Goal: Task Accomplishment & Management: Complete application form

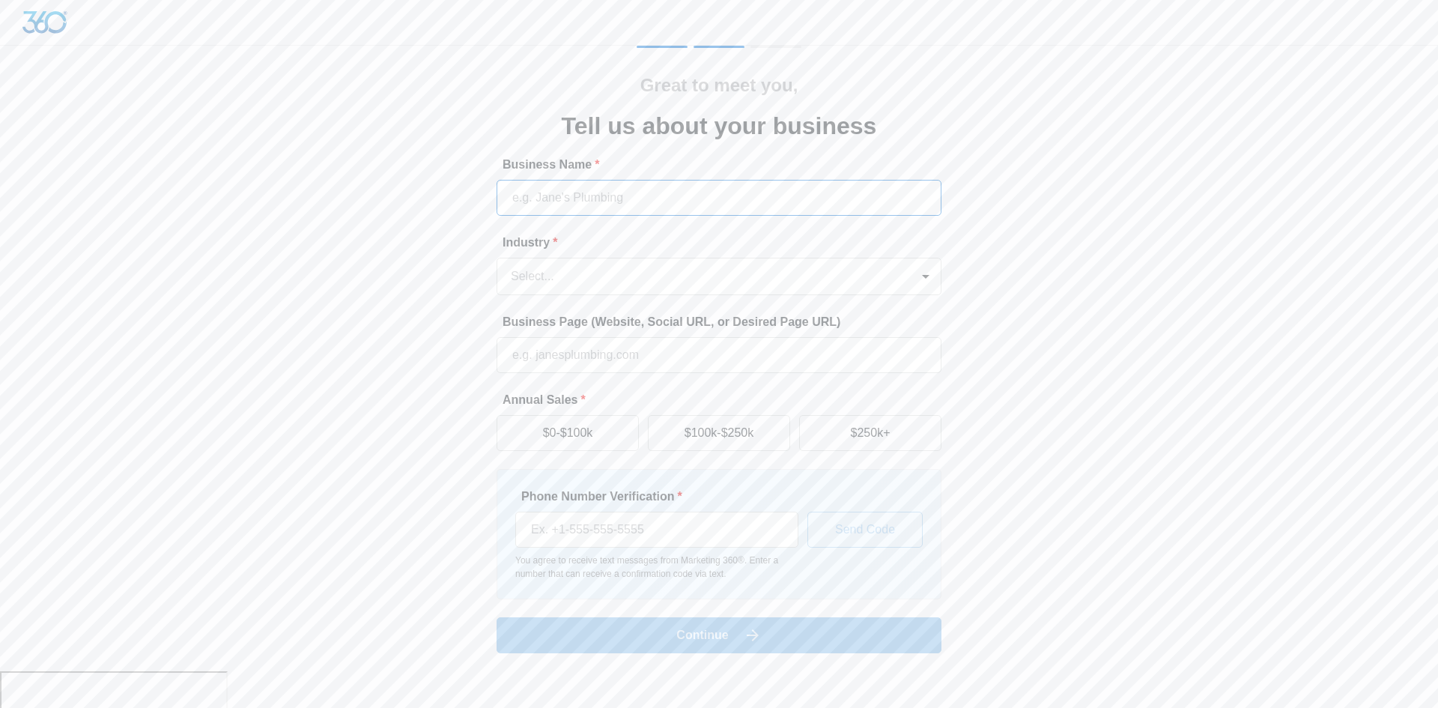
click at [529, 187] on input "Business Name *" at bounding box center [719, 198] width 445 height 36
type input "GaptoothDiva"
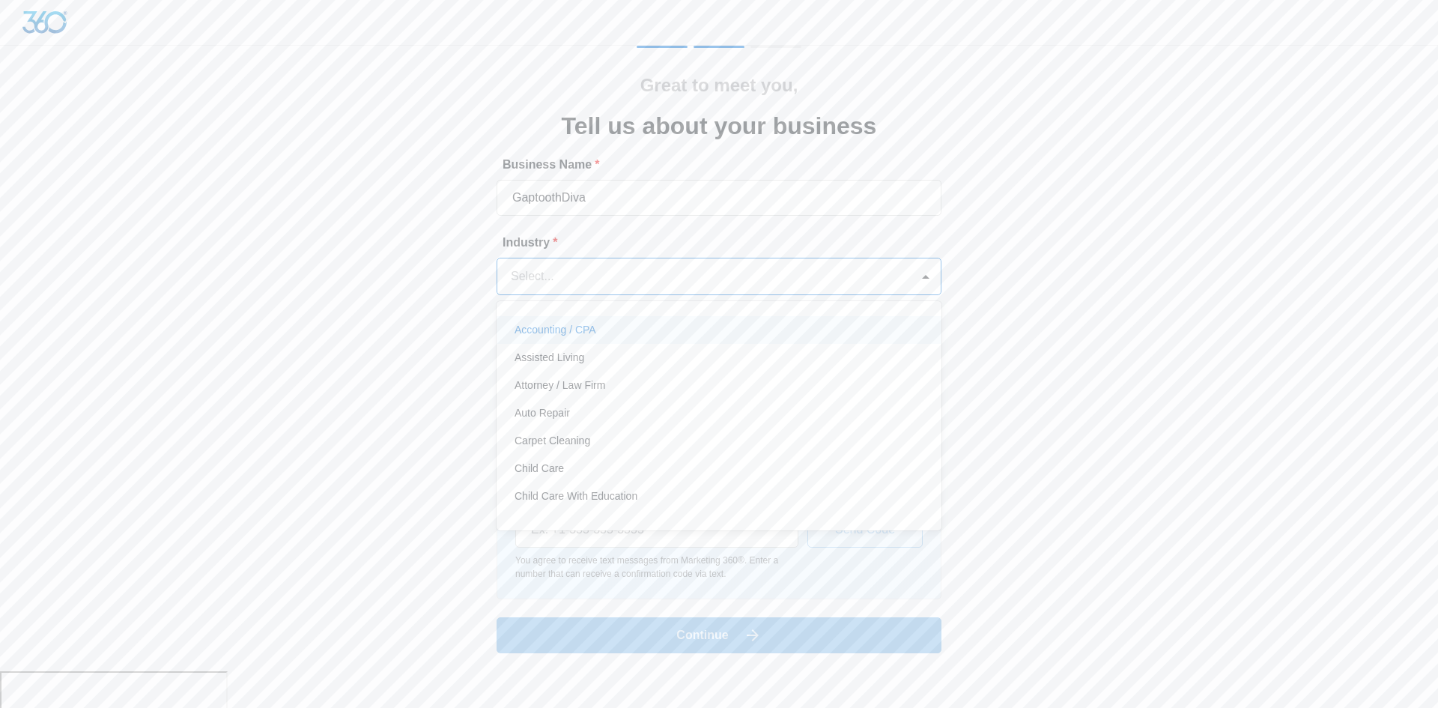
click at [622, 272] on div at bounding box center [701, 276] width 380 height 21
click at [636, 443] on div "Creative" at bounding box center [719, 457] width 445 height 28
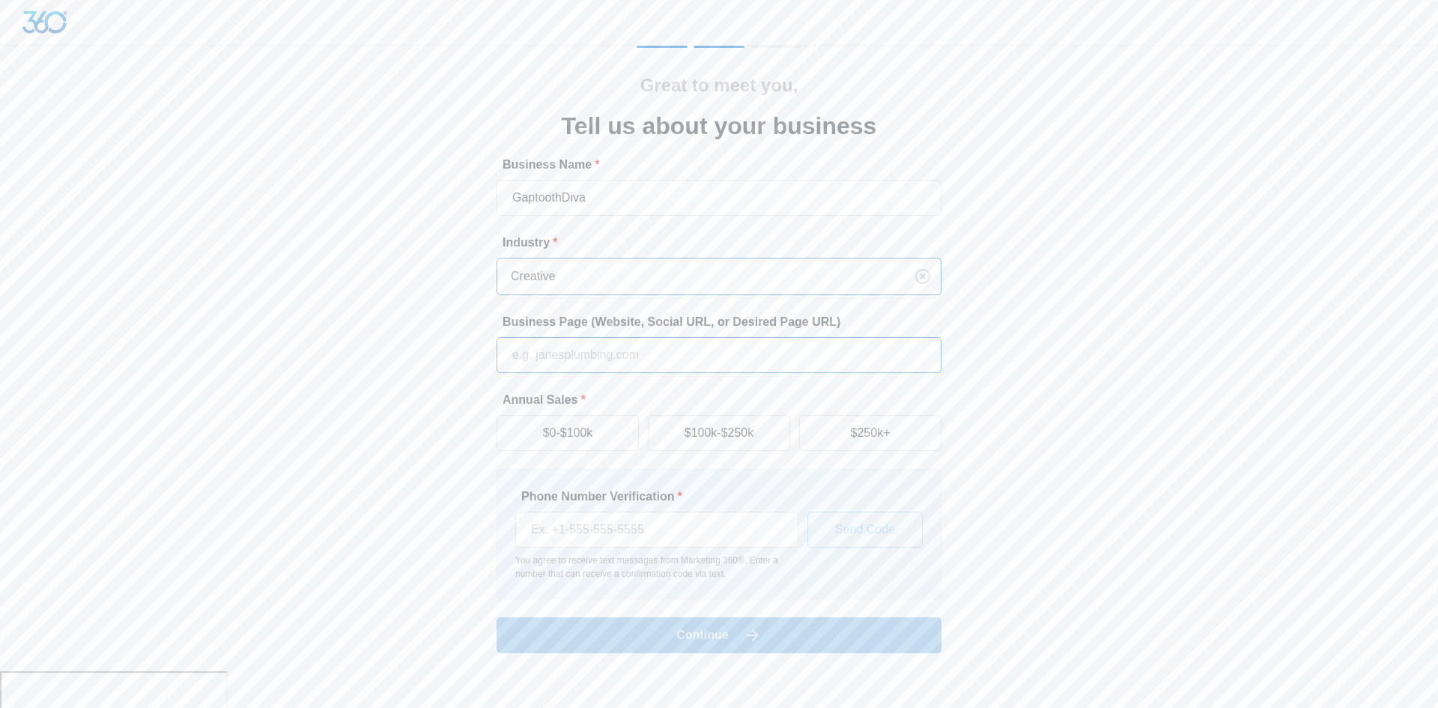
click at [596, 347] on input "Business Page (Website, Social URL, or Desired Page URL)" at bounding box center [719, 355] width 445 height 36
type input "instagram.com/gaptoothdiva"
click at [613, 425] on button "$0-$100k" at bounding box center [568, 433] width 142 height 36
click at [623, 518] on input "Phone Number Verification *" at bounding box center [656, 530] width 283 height 36
type input "(804) 299-1364"
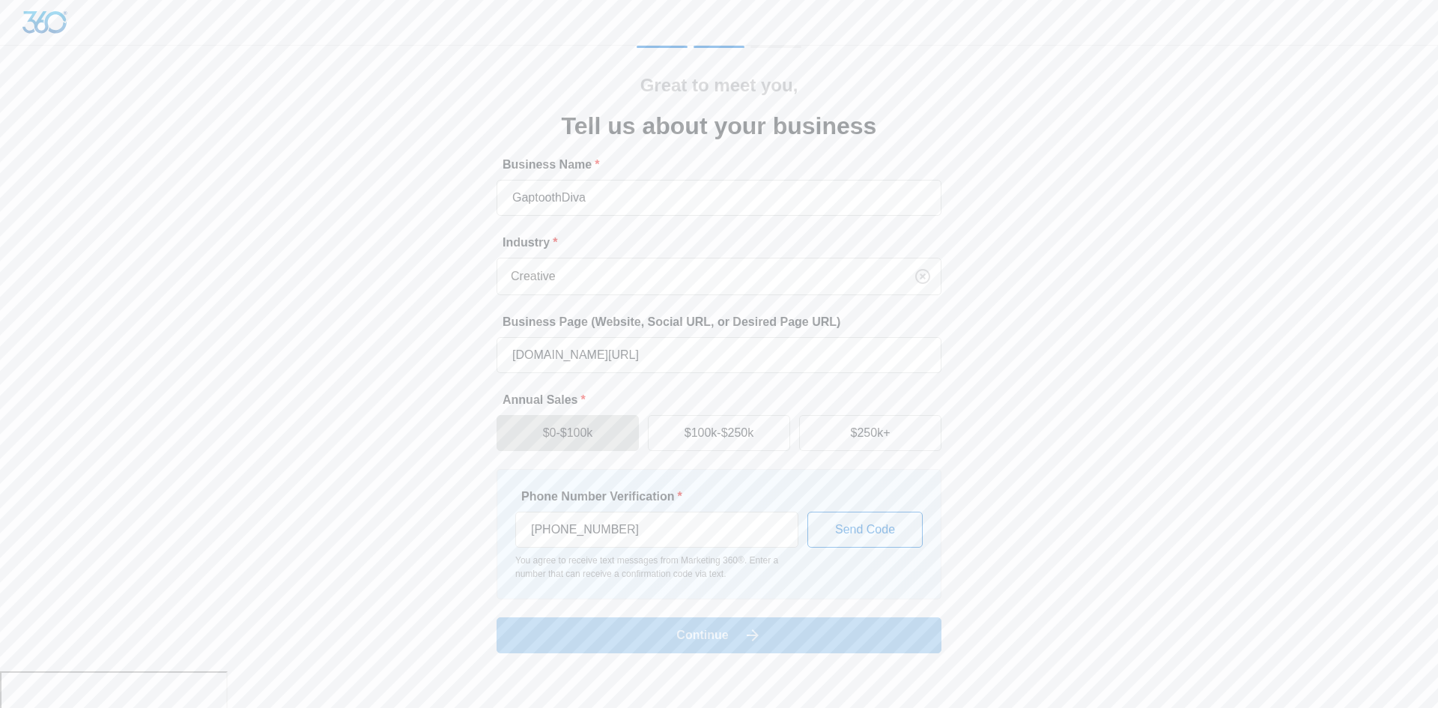
click at [768, 638] on form "Business Name * GaptoothDiva Industry * Creative Business Page (Website, Social…" at bounding box center [719, 404] width 445 height 497
click at [825, 523] on button "Send Code" at bounding box center [864, 530] width 115 height 36
click at [736, 540] on input "SMS Verification Code *" at bounding box center [656, 530] width 283 height 36
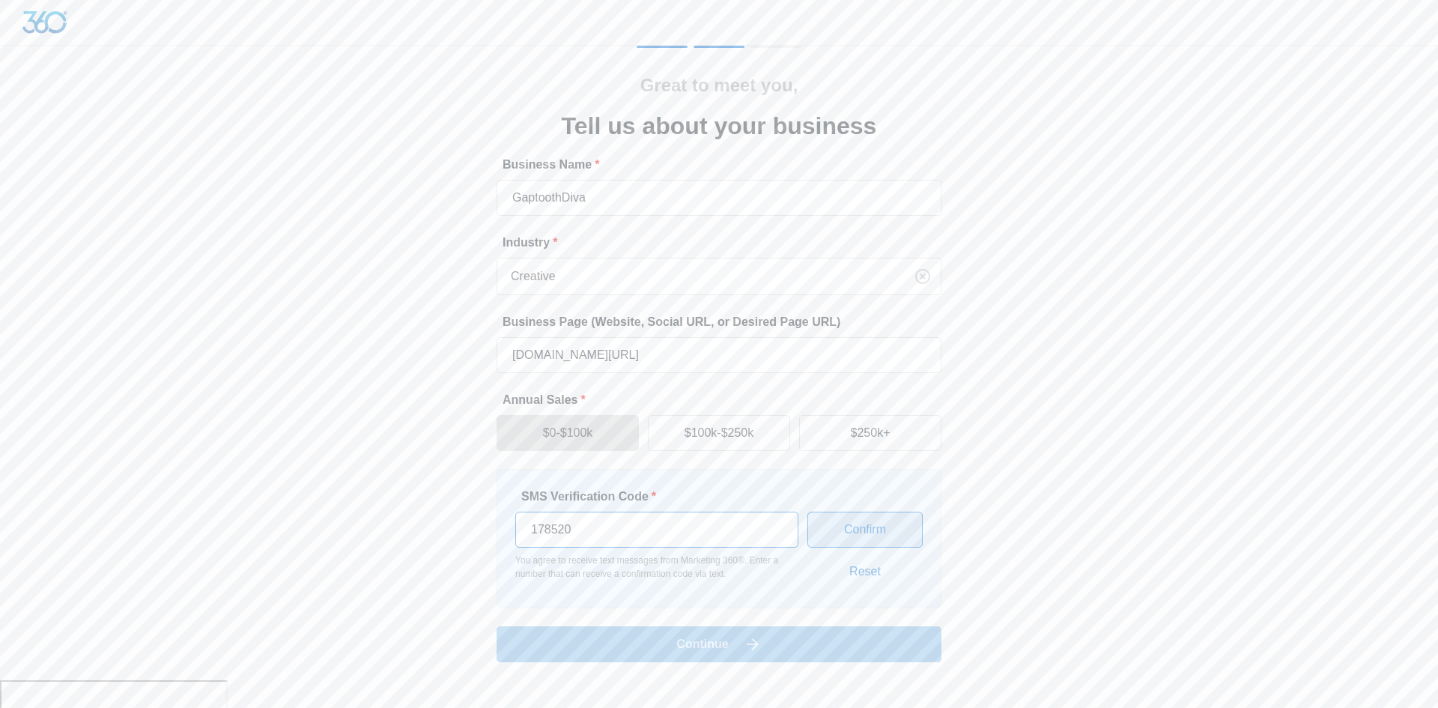
type input "178520"
click at [840, 535] on button "Confirm" at bounding box center [864, 530] width 115 height 36
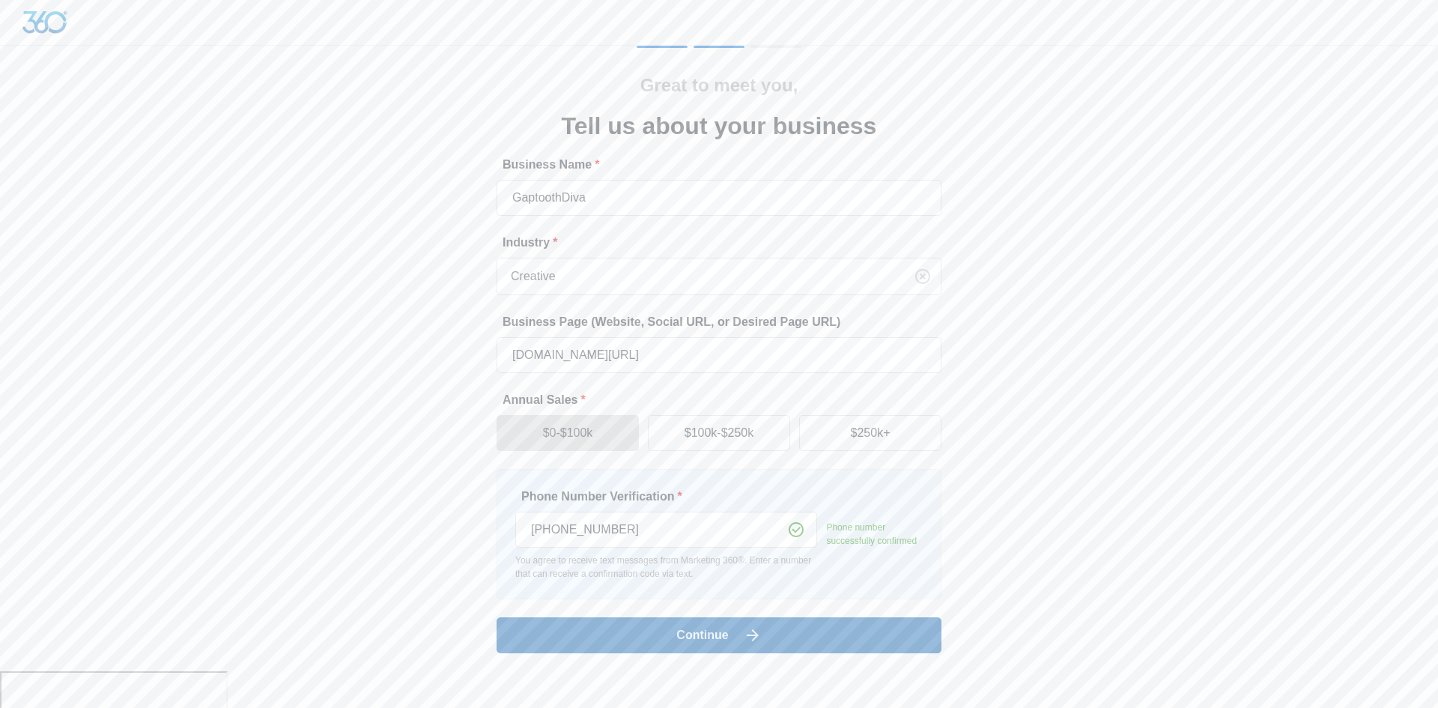
click at [746, 641] on icon "submit" at bounding box center [753, 635] width 18 height 18
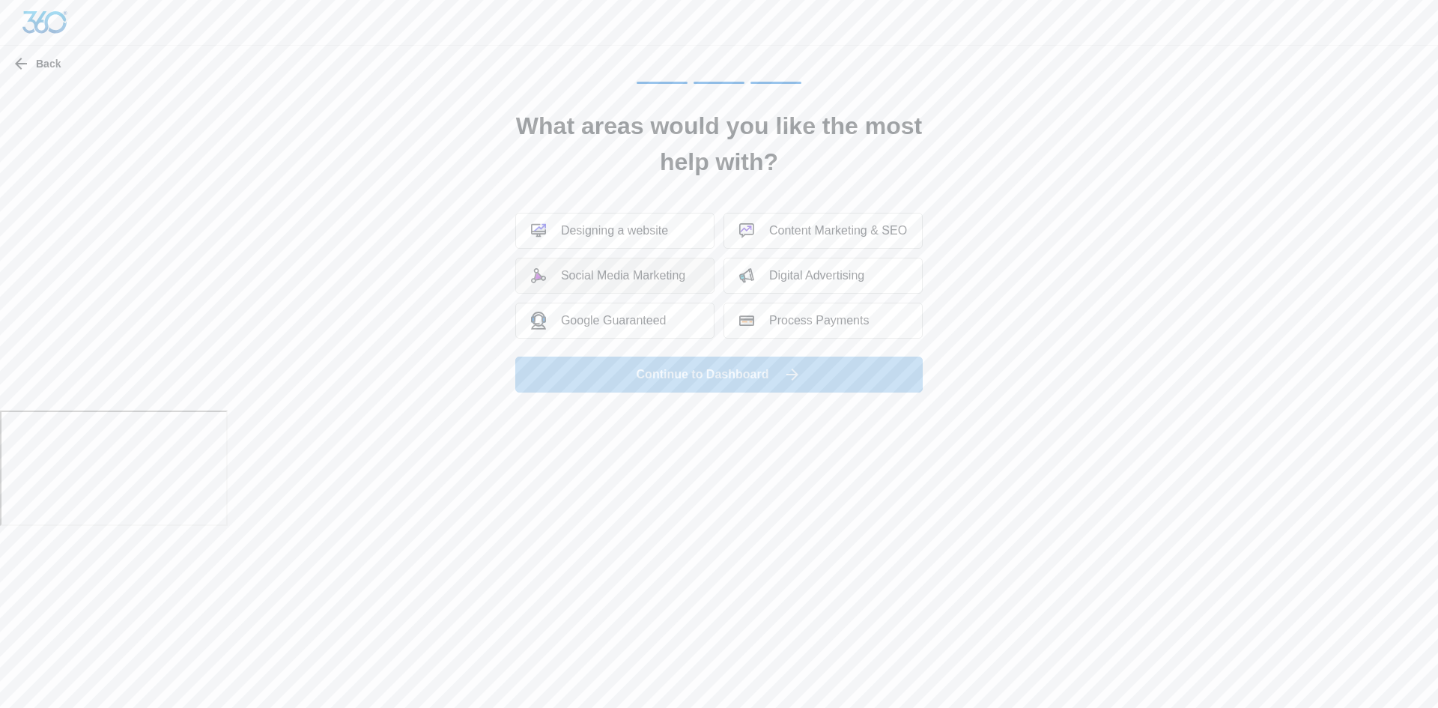
click at [591, 270] on div "Social Media Marketing" at bounding box center [608, 275] width 154 height 15
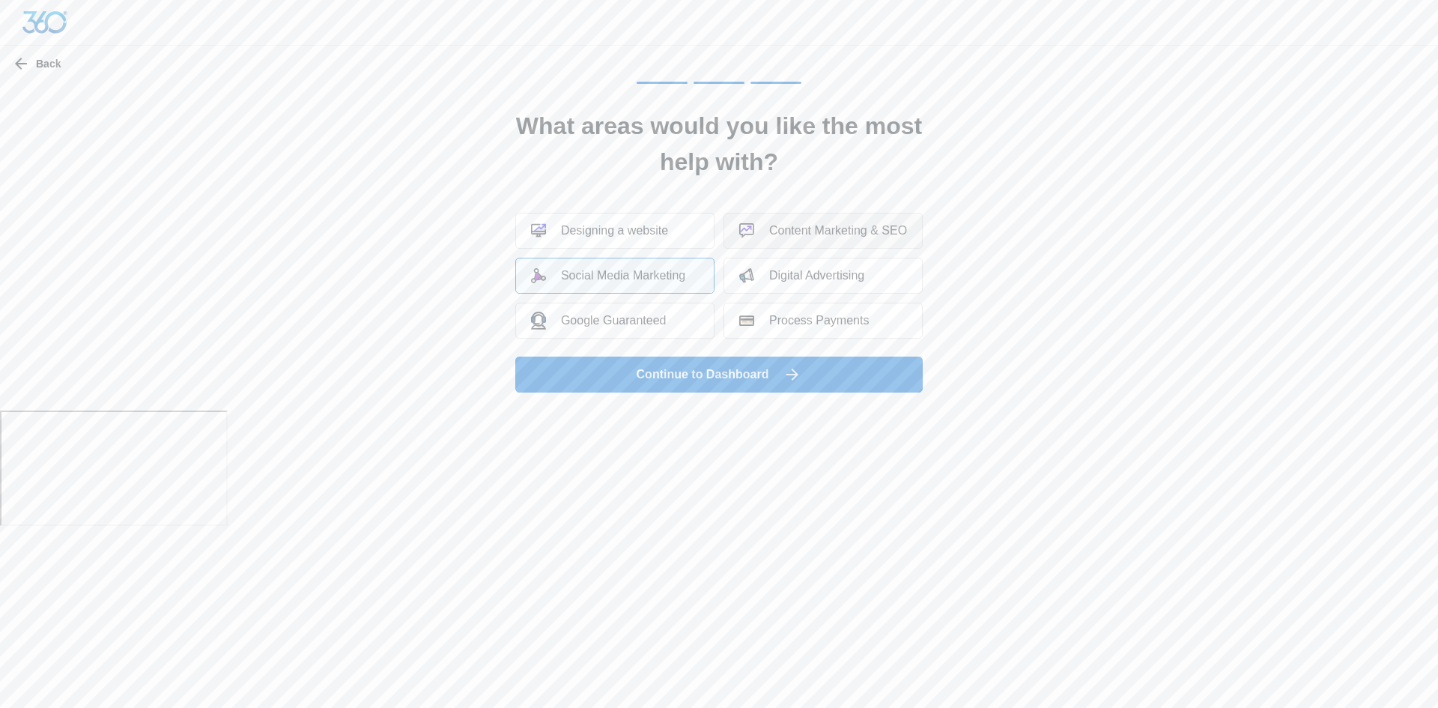
click at [779, 220] on button "Content Marketing & SEO" at bounding box center [823, 231] width 199 height 36
click at [756, 373] on button "Continue to Dashboard" at bounding box center [718, 375] width 407 height 36
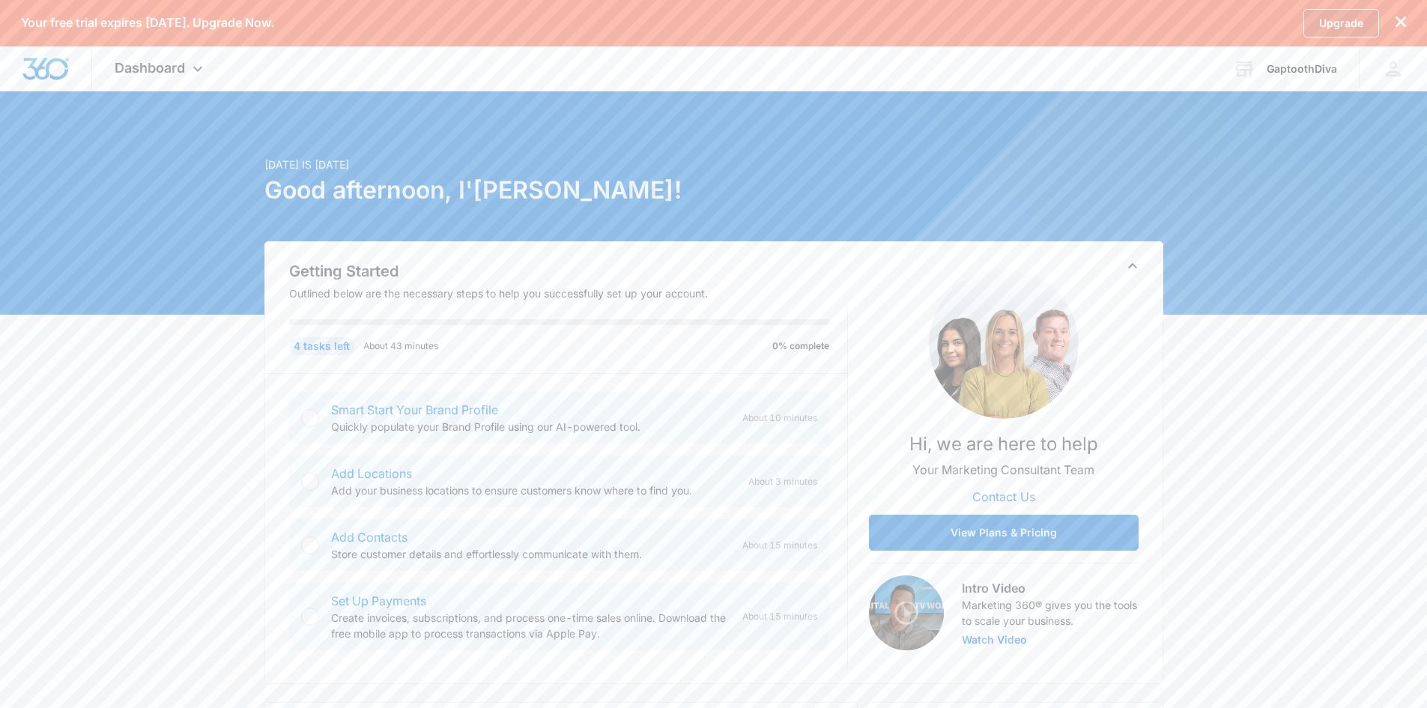
click at [1344, 20] on link "Upgrade" at bounding box center [1341, 23] width 76 height 28
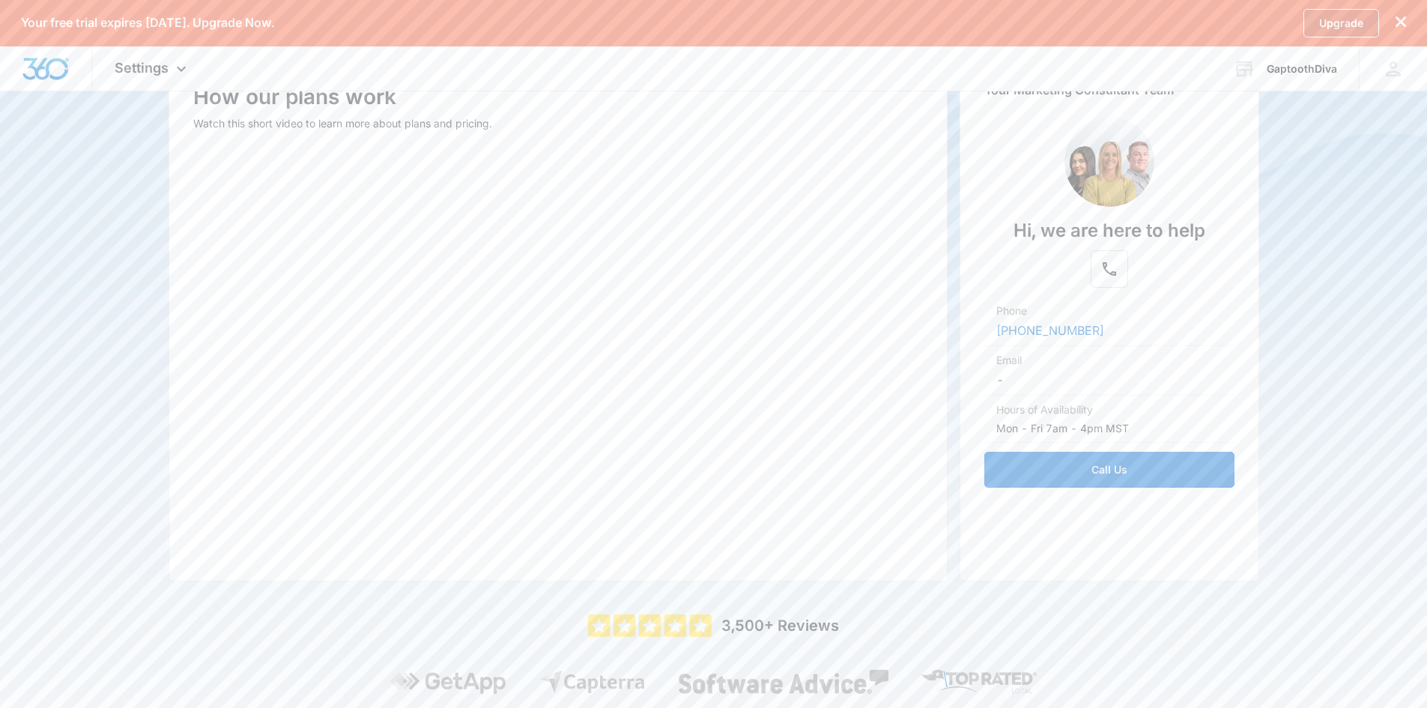
scroll to position [229, 0]
